Goal: Transaction & Acquisition: Purchase product/service

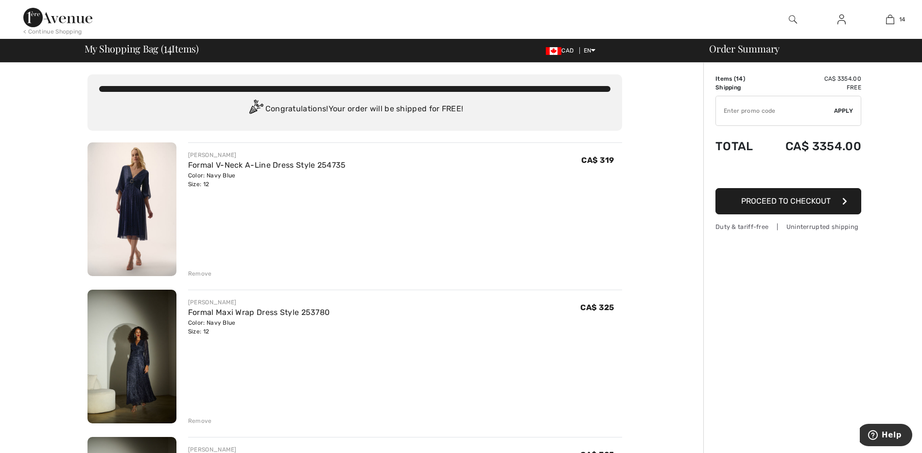
click at [842, 16] on img at bounding box center [842, 20] width 8 height 12
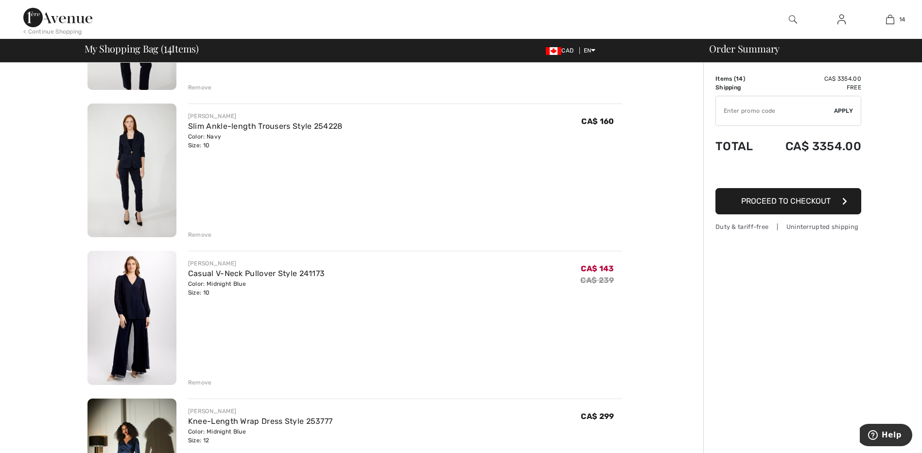
scroll to position [1118, 0]
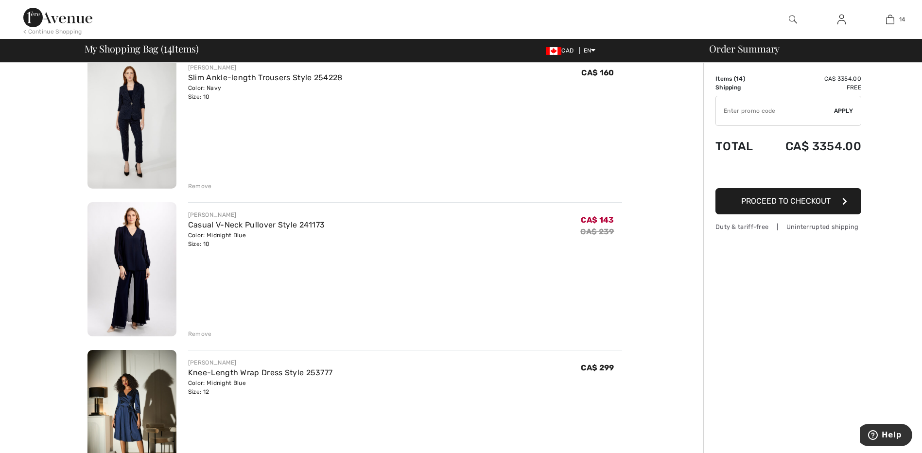
click at [137, 252] on img at bounding box center [132, 269] width 89 height 134
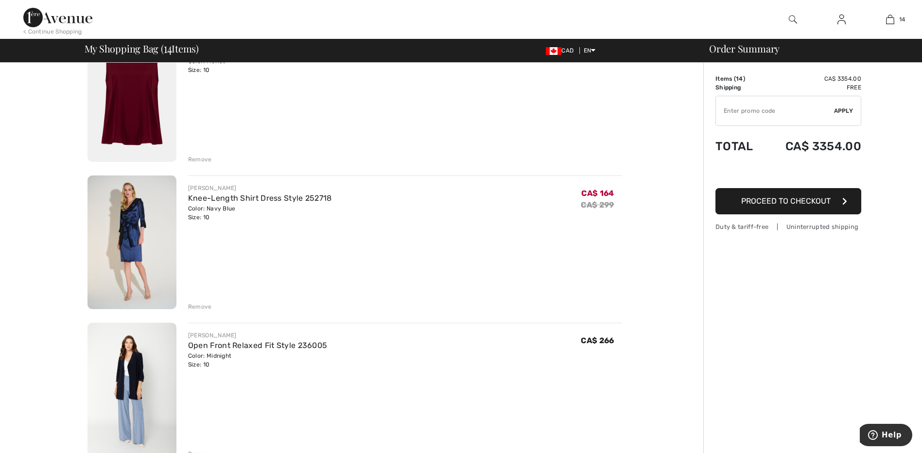
scroll to position [1750, 0]
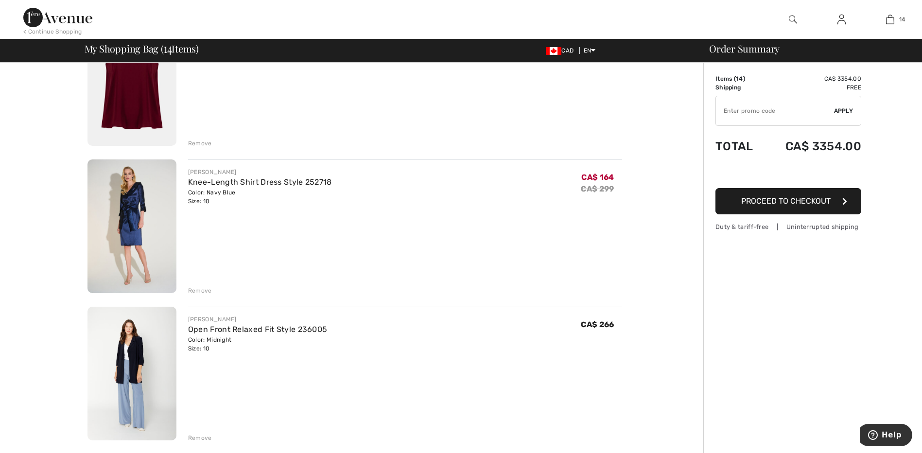
click at [130, 231] on img at bounding box center [132, 226] width 89 height 134
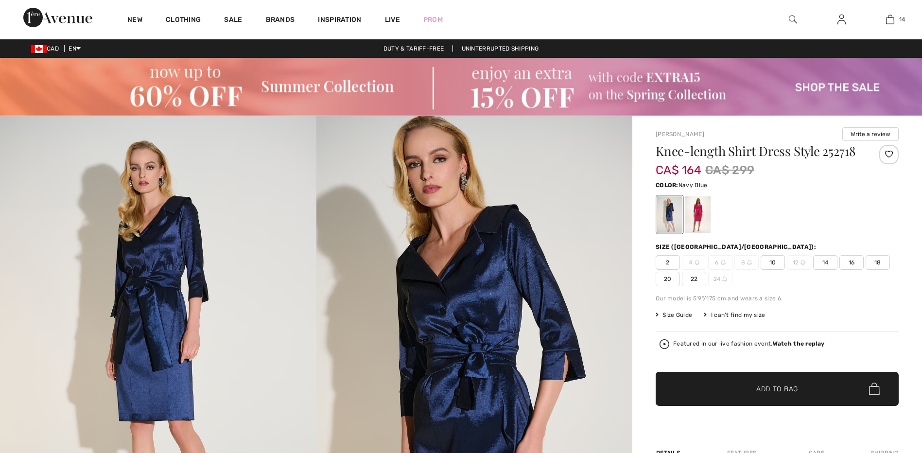
checkbox input "true"
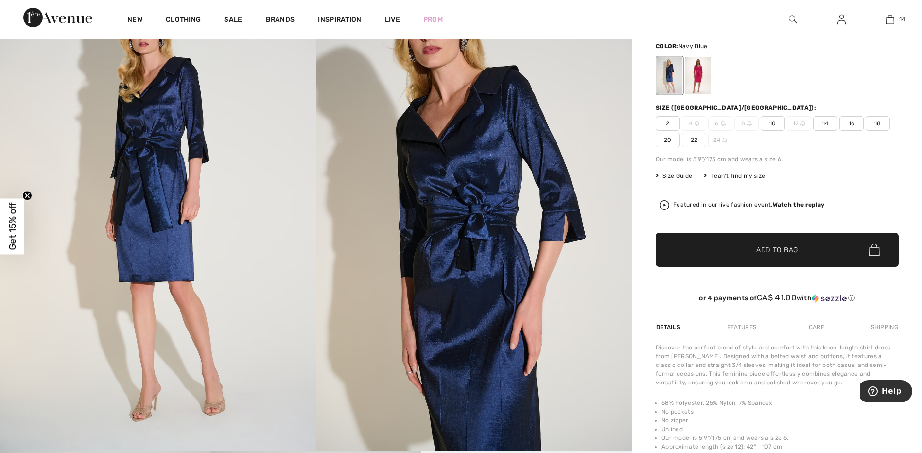
scroll to position [97, 0]
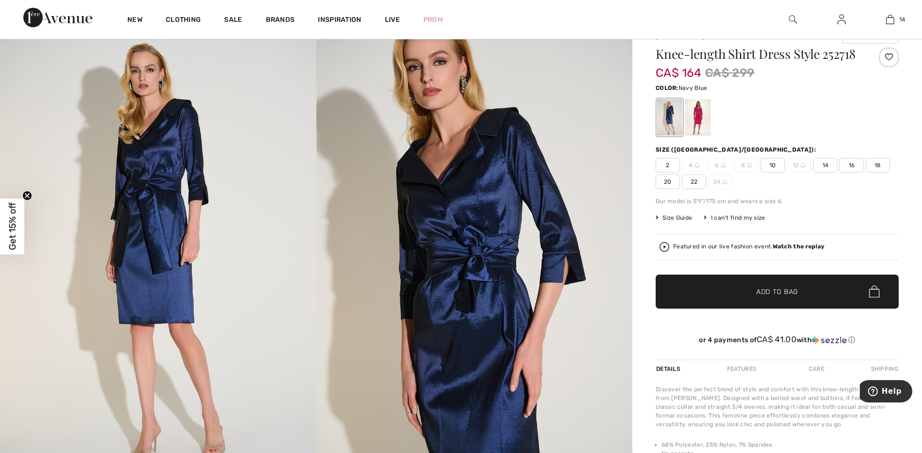
click at [681, 215] on span "Size Guide" at bounding box center [674, 217] width 36 height 9
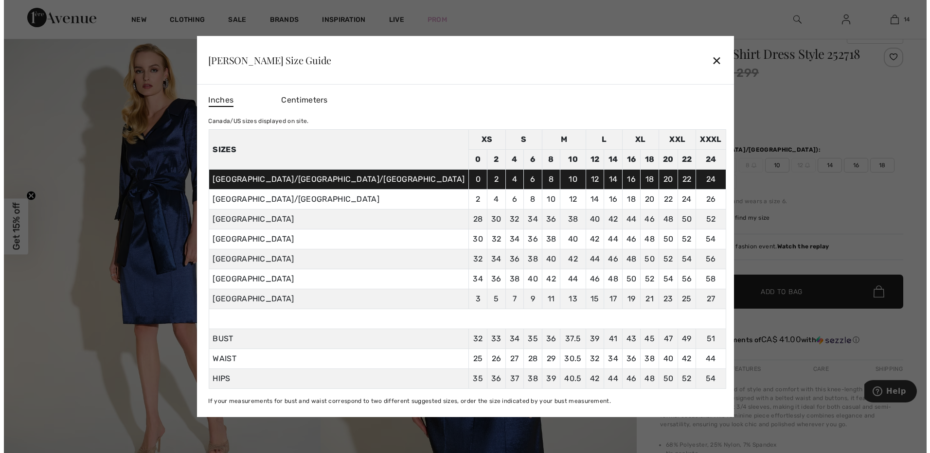
scroll to position [98, 0]
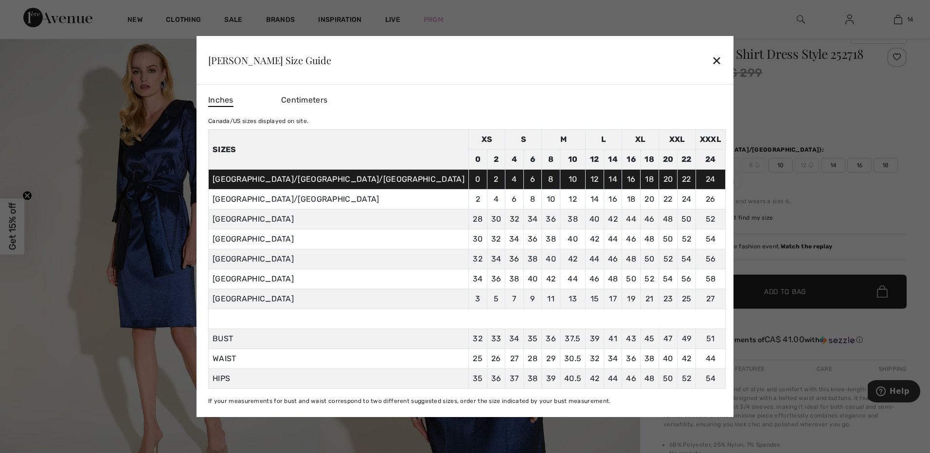
click at [711, 60] on div "✕" at bounding box center [716, 60] width 10 height 20
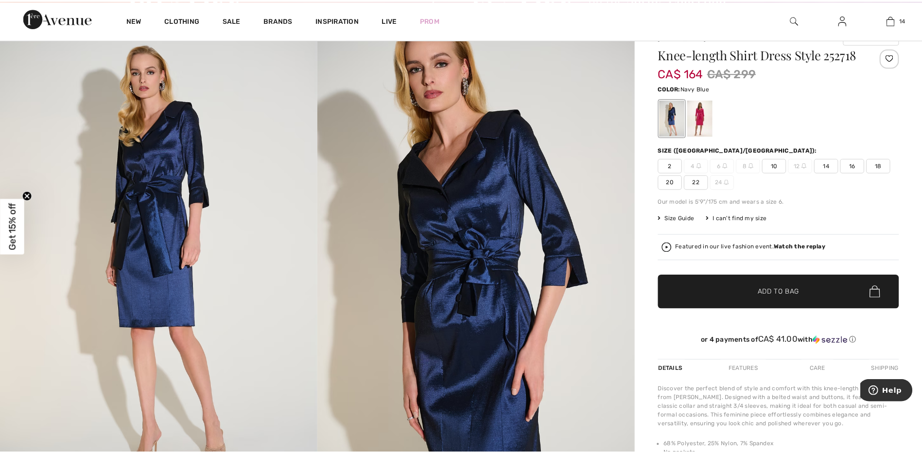
scroll to position [97, 0]
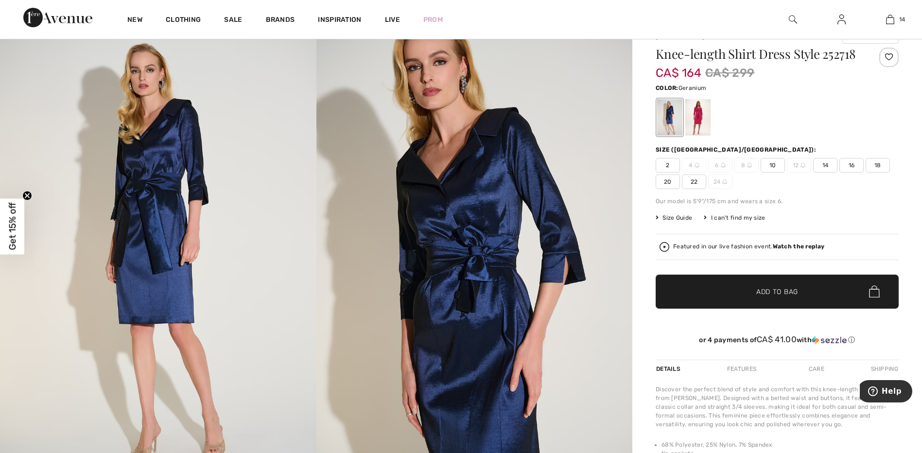
click at [693, 117] on div at bounding box center [698, 117] width 25 height 36
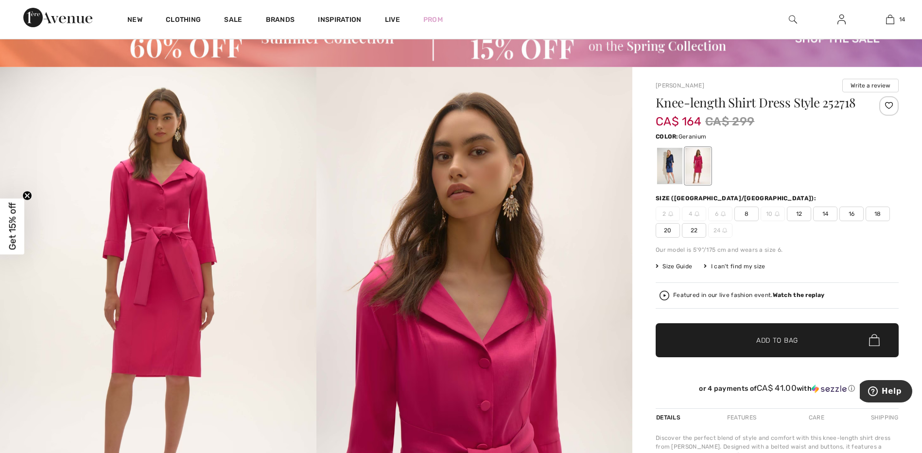
scroll to position [0, 0]
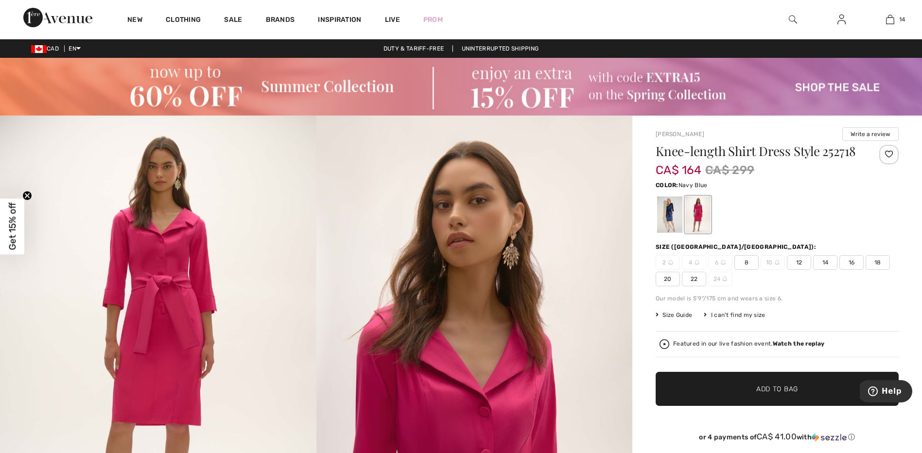
click at [667, 204] on div at bounding box center [669, 214] width 25 height 36
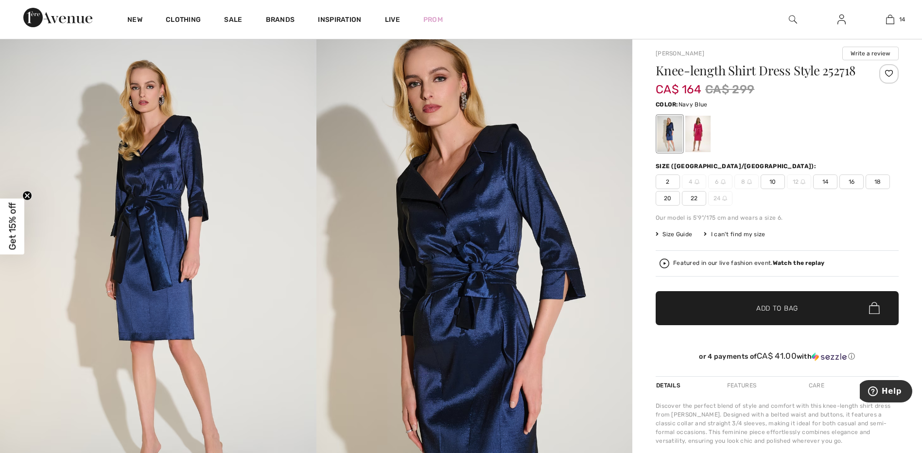
scroll to position [97, 0]
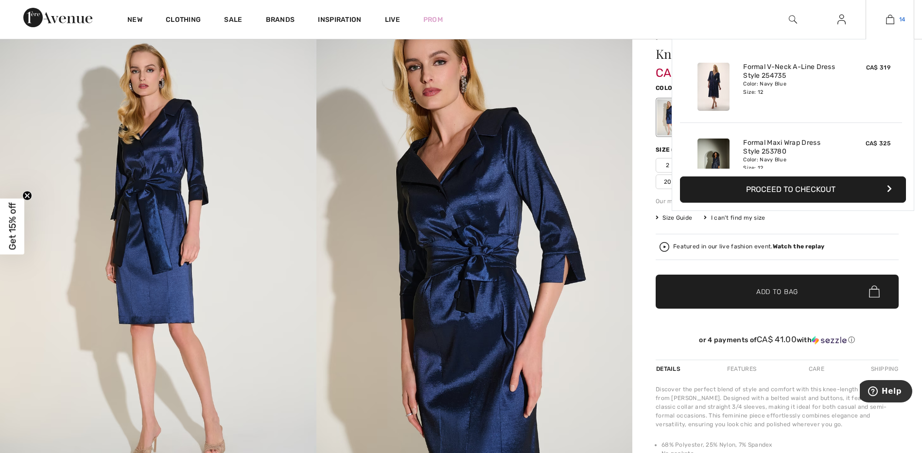
click at [888, 17] on img at bounding box center [890, 20] width 8 height 12
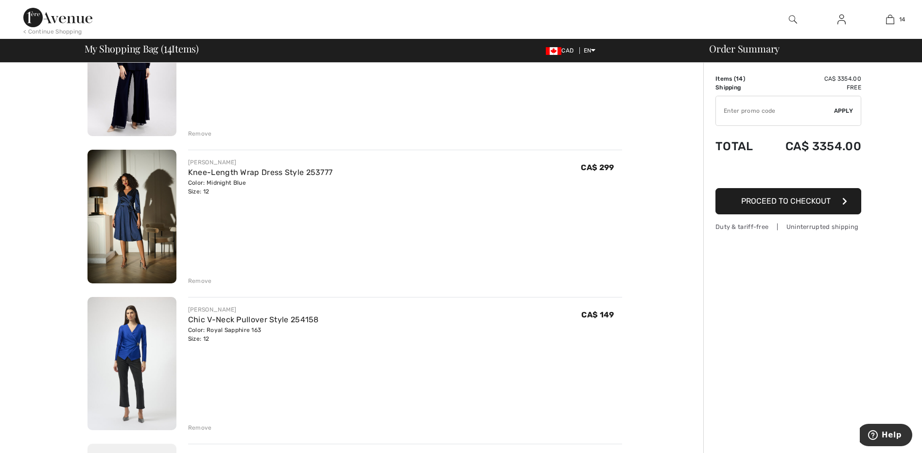
scroll to position [1313, 0]
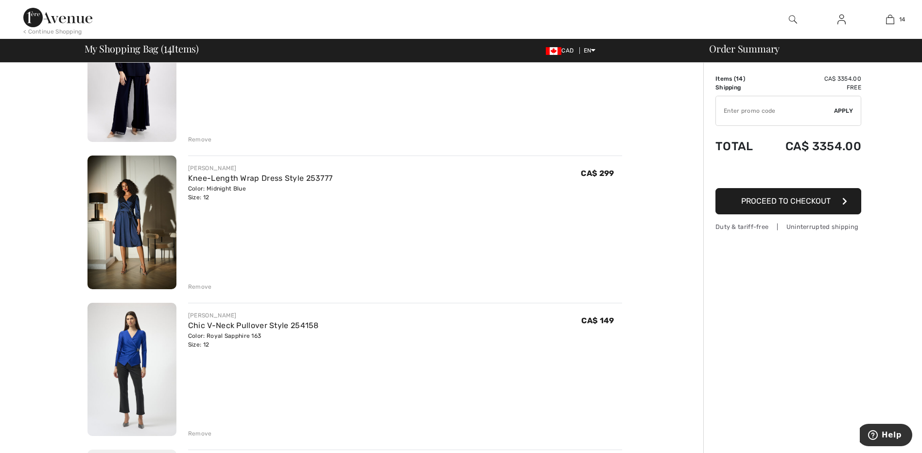
click at [122, 231] on img at bounding box center [132, 223] width 89 height 134
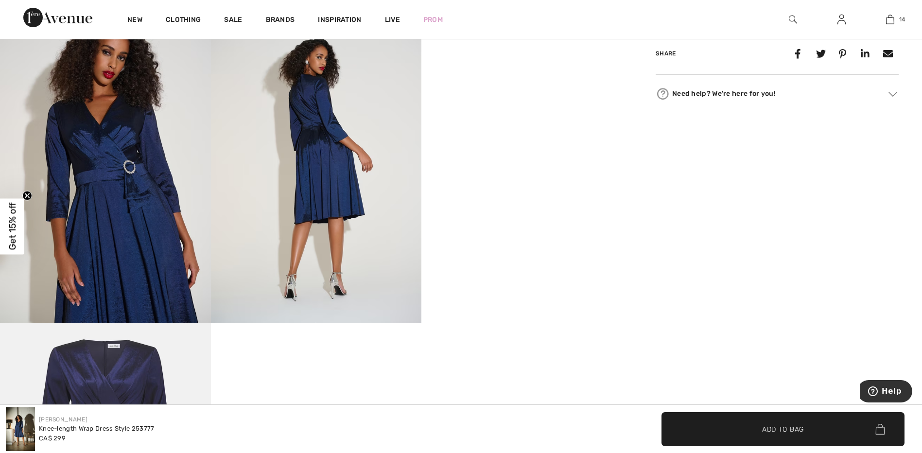
scroll to position [535, 0]
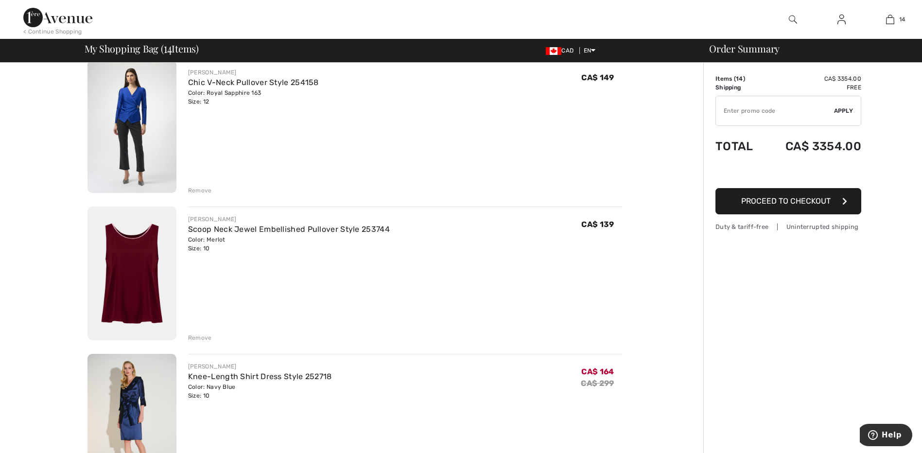
scroll to position [1750, 0]
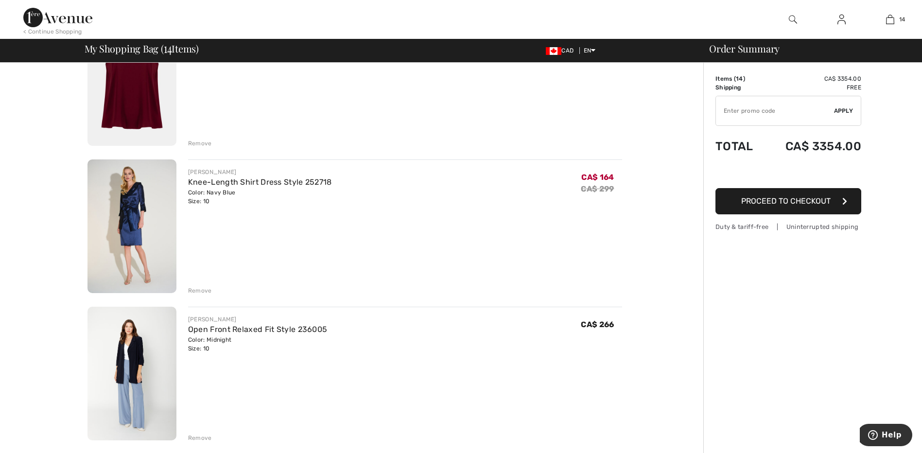
click at [138, 247] on img at bounding box center [132, 226] width 89 height 134
